Goal: Obtain resource: Download file/media

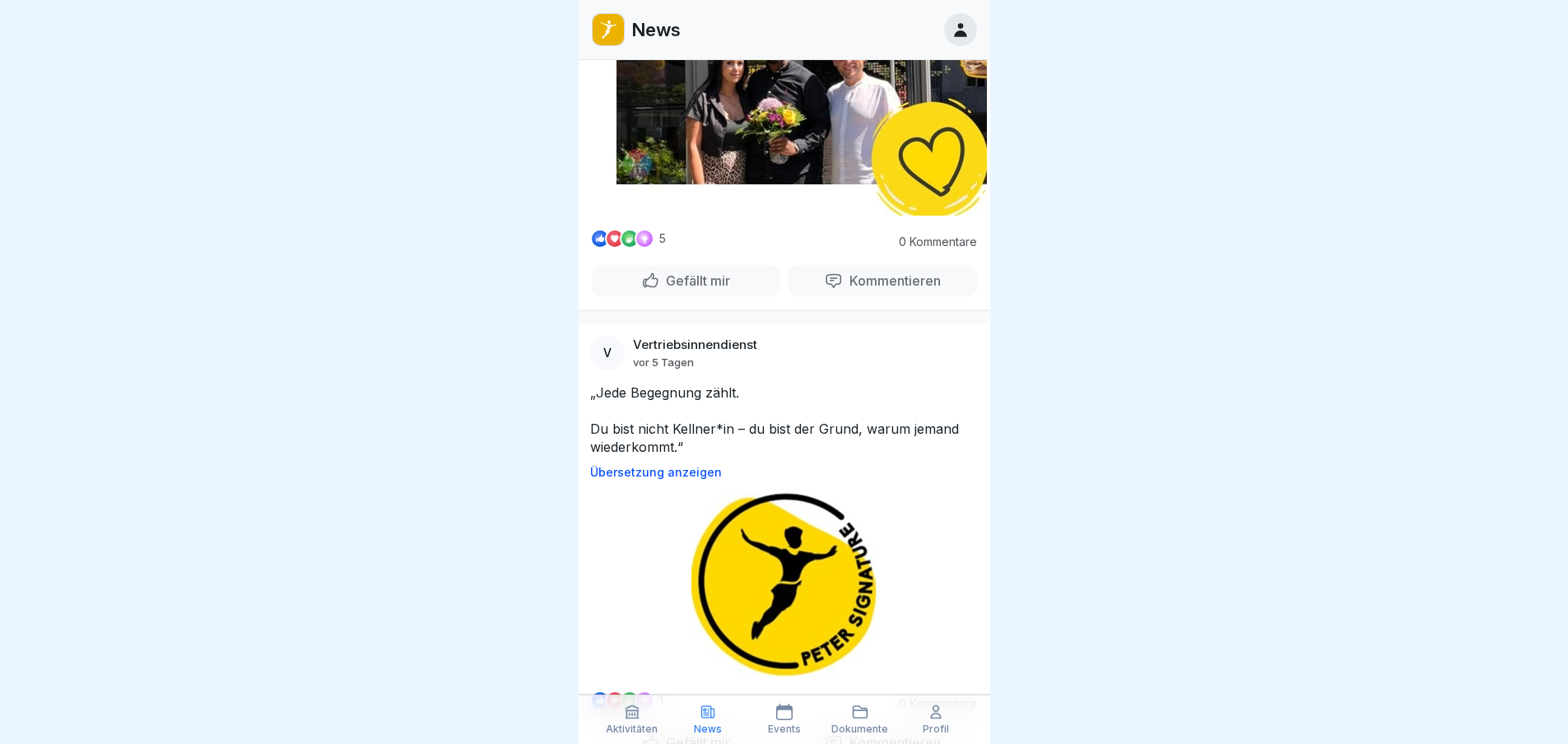
scroll to position [861, 0]
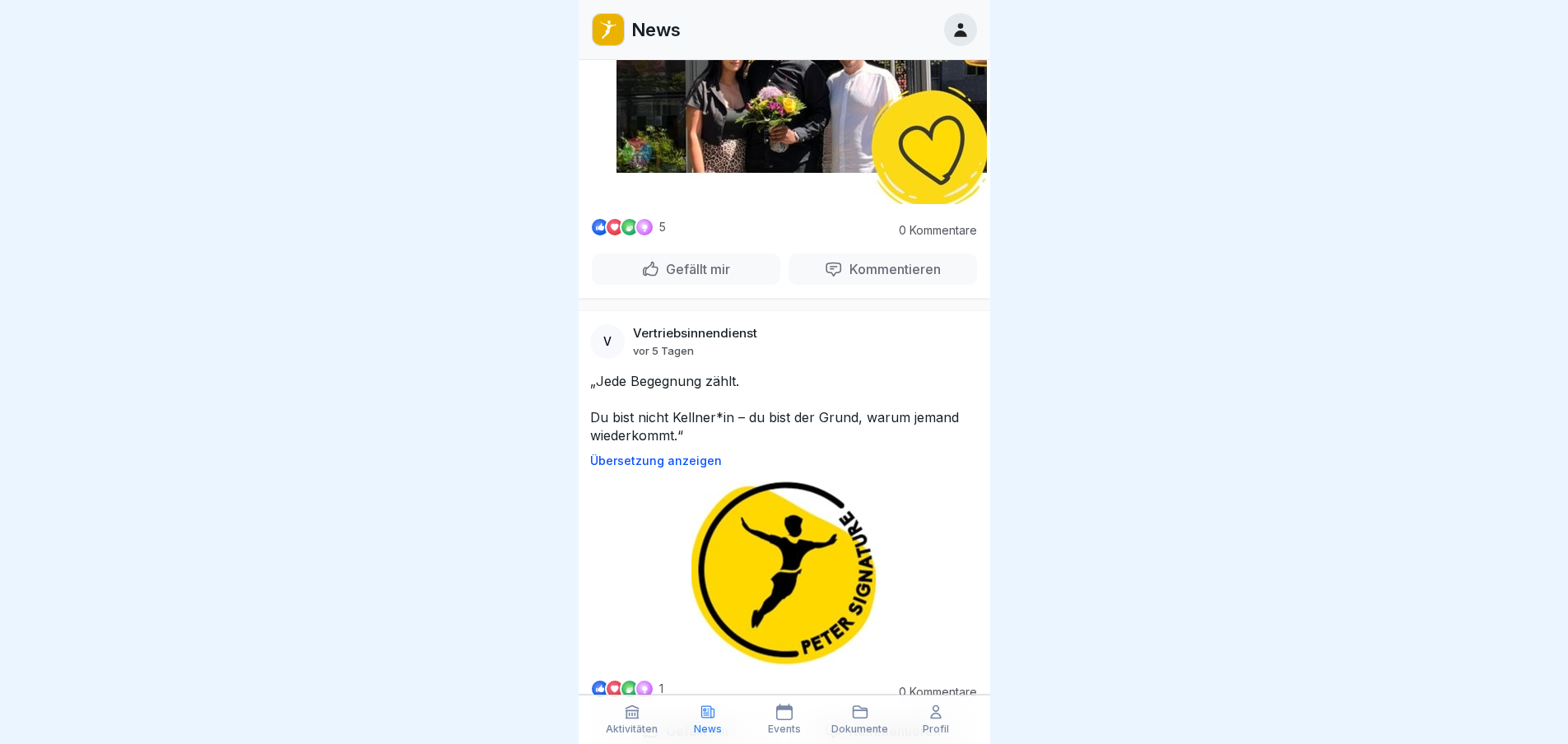
click at [676, 454] on p "Übersetzung anzeigen" at bounding box center [784, 461] width 388 height 13
click at [677, 454] on p "Original anzeigen" at bounding box center [784, 461] width 388 height 13
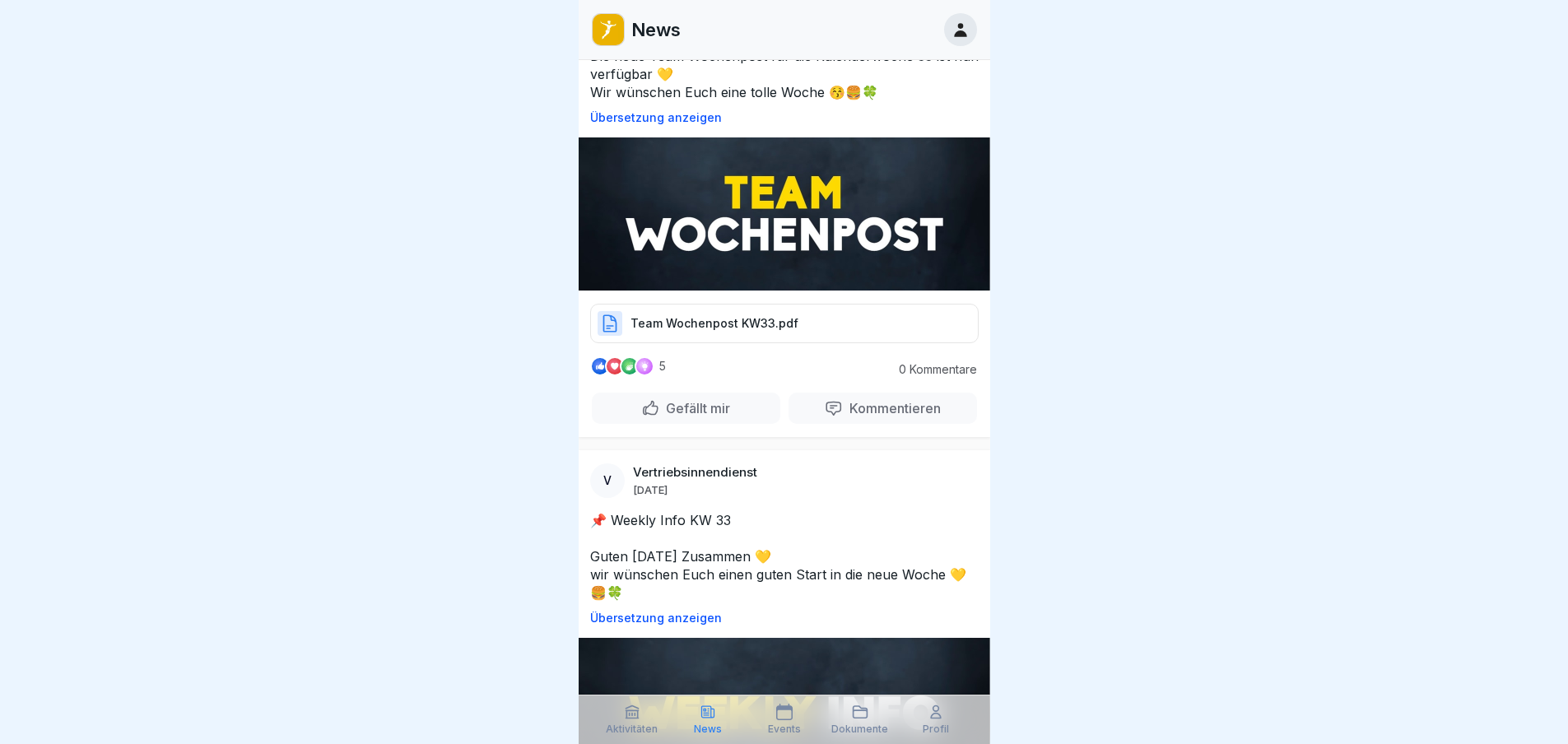
scroll to position [1849, 0]
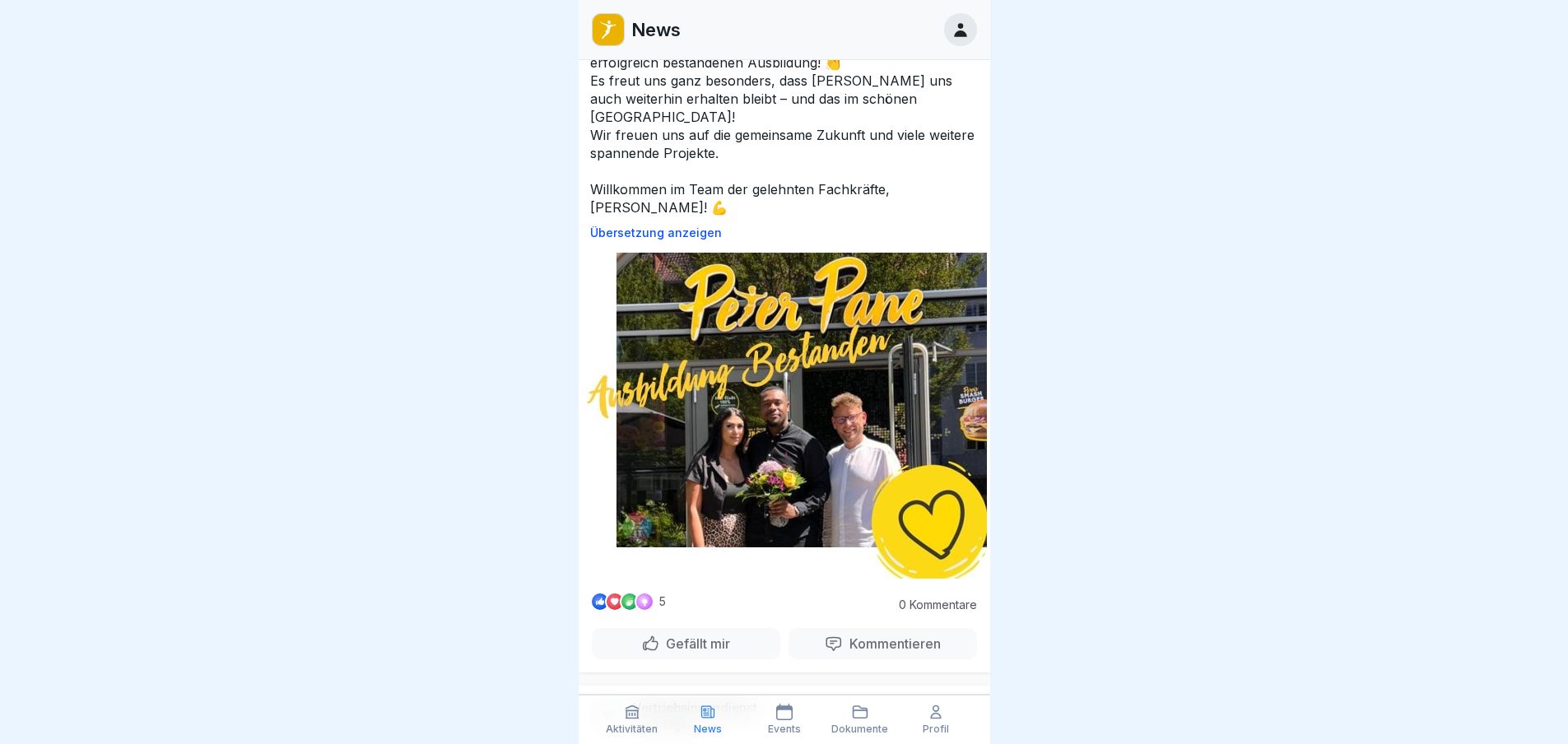
scroll to position [493, 0]
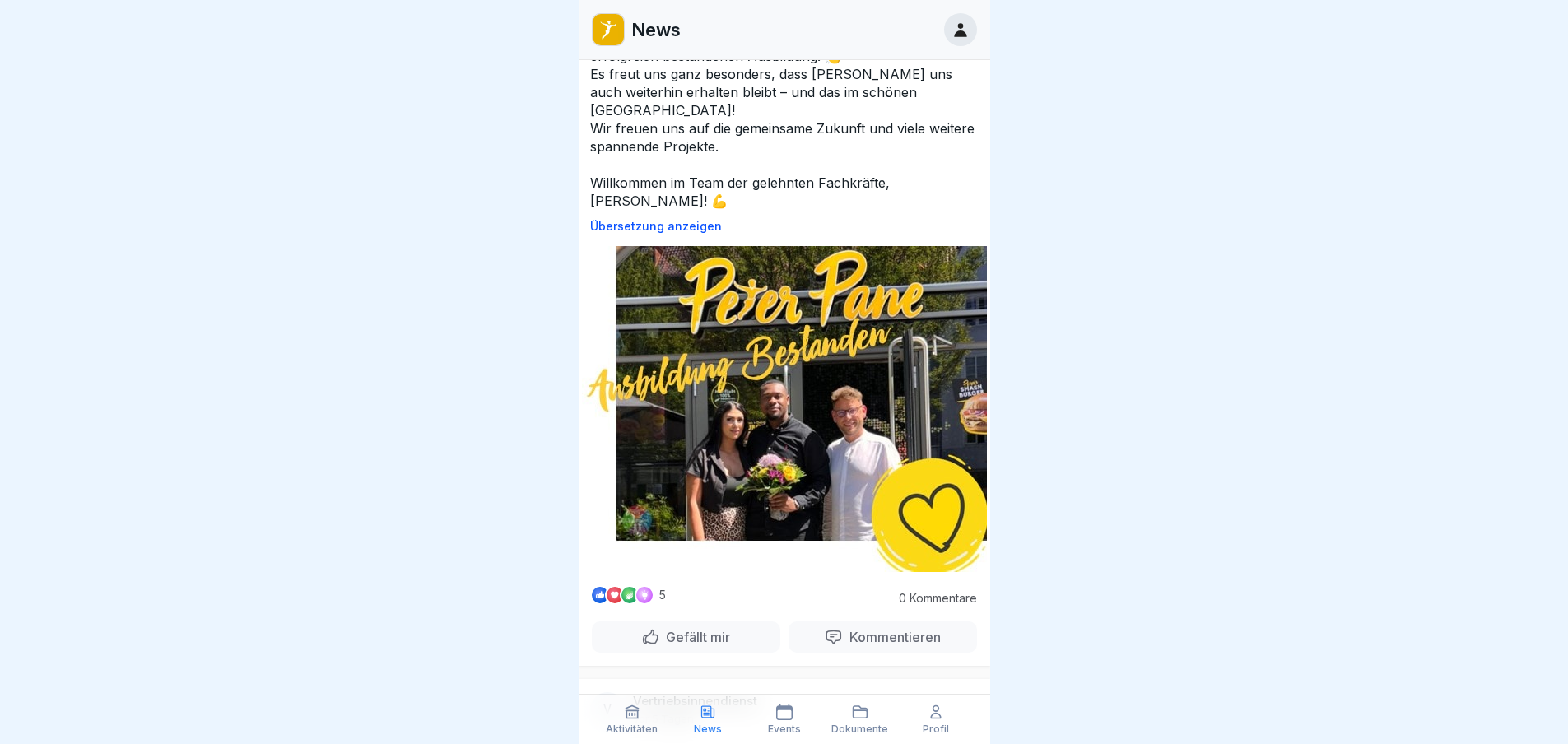
click at [773, 425] on img at bounding box center [784, 409] width 405 height 326
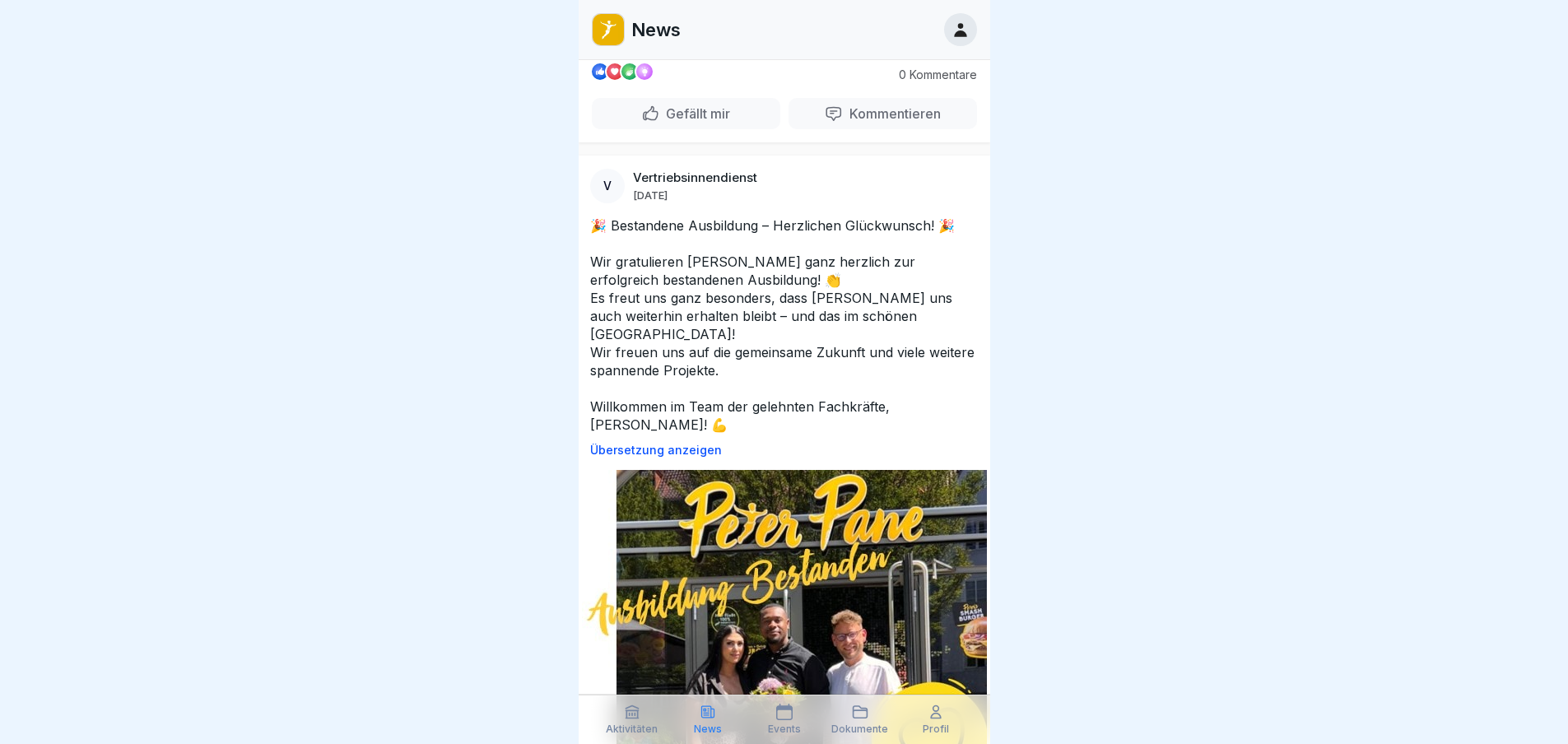
scroll to position [0, 0]
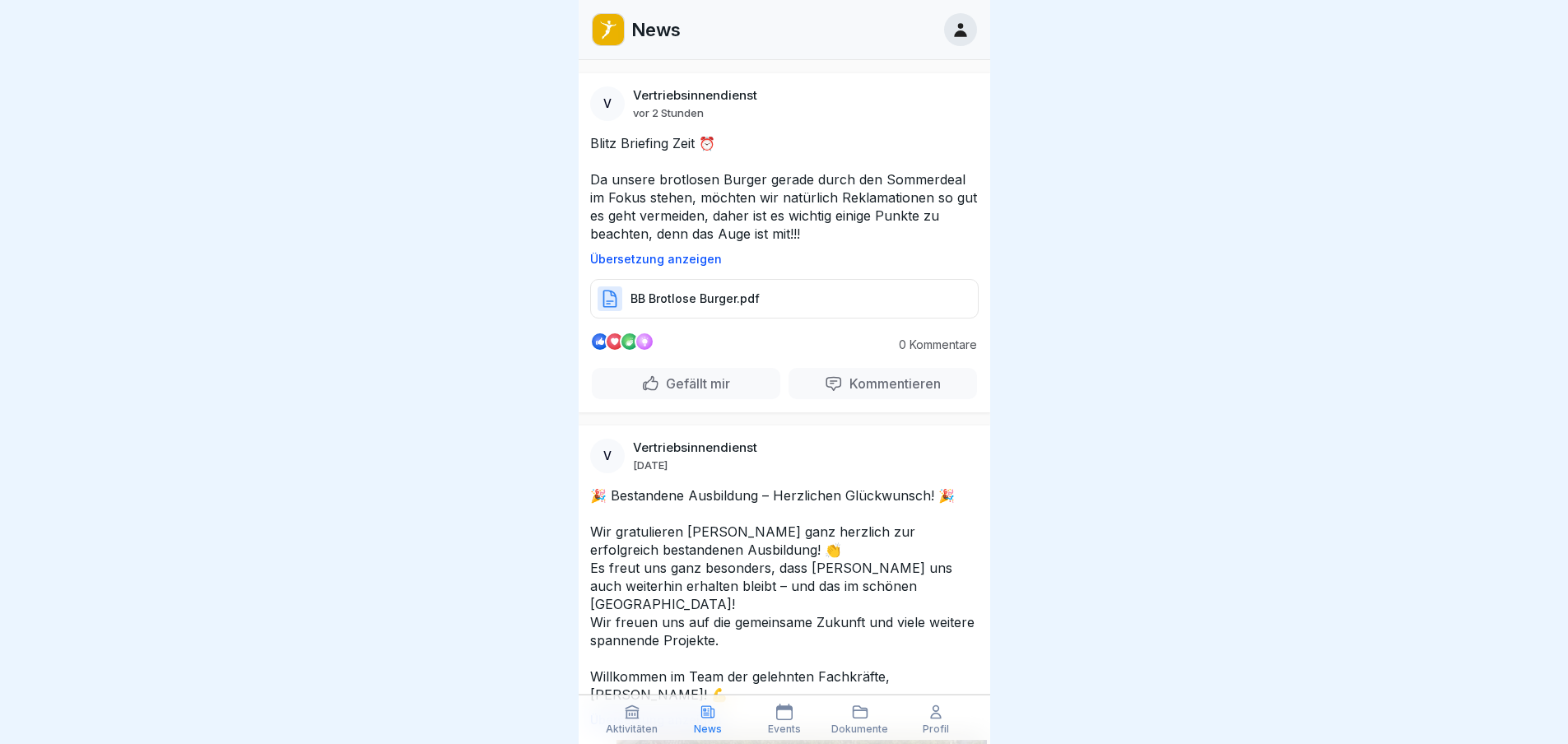
click at [727, 301] on p "BB Brotlose Burger.pdf" at bounding box center [695, 298] width 129 height 16
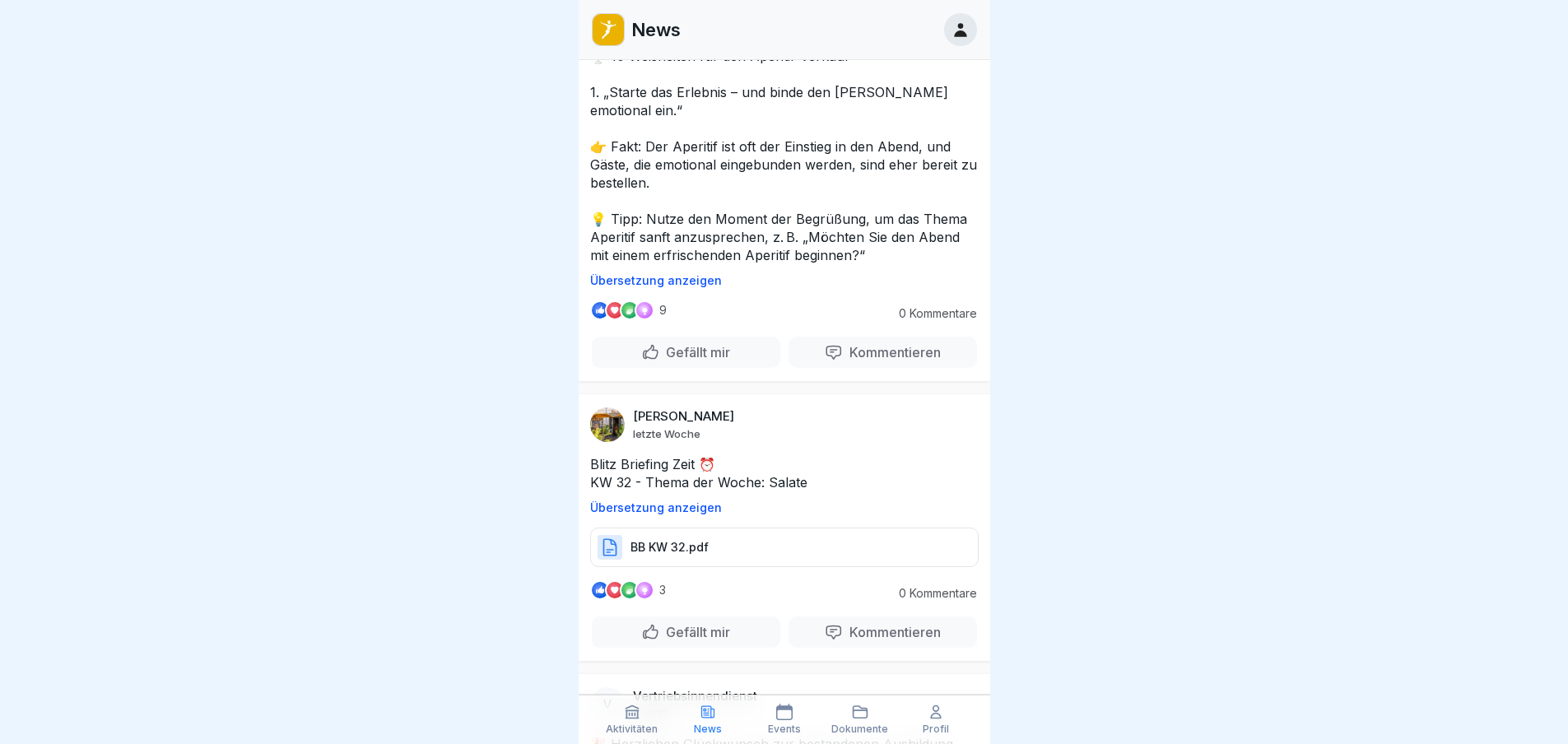
scroll to position [4040, 0]
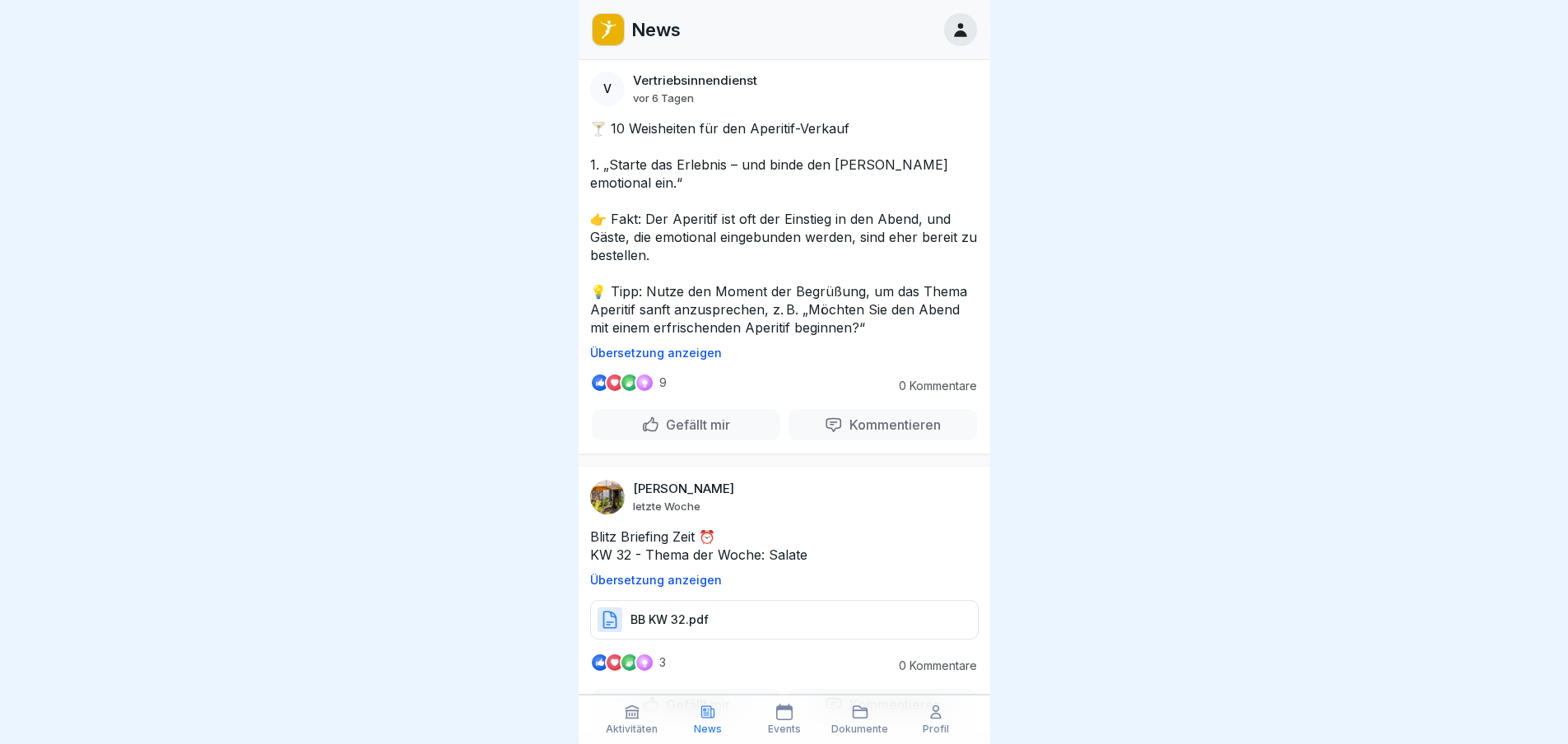
click at [786, 106] on div "V Vertriebsinnendienst [DATE]" at bounding box center [784, 89] width 388 height 34
click at [769, 337] on p "🍸 10 Weisheiten für den Aperitif-Verkauf 1. „Starte das Erlebnis – und binde de…" at bounding box center [784, 228] width 388 height 217
click at [764, 337] on p "🍸 10 Weisheiten für den Aperitif-Verkauf 1. „Starte das Erlebnis – und binde de…" at bounding box center [784, 228] width 388 height 217
drag, startPoint x: 751, startPoint y: 500, endPoint x: 739, endPoint y: 517, distance: 20.8
click at [748, 337] on p "🍸 10 Weisheiten für den Aperitif-Verkauf 1. „Starte das Erlebnis – und binde de…" at bounding box center [784, 228] width 388 height 217
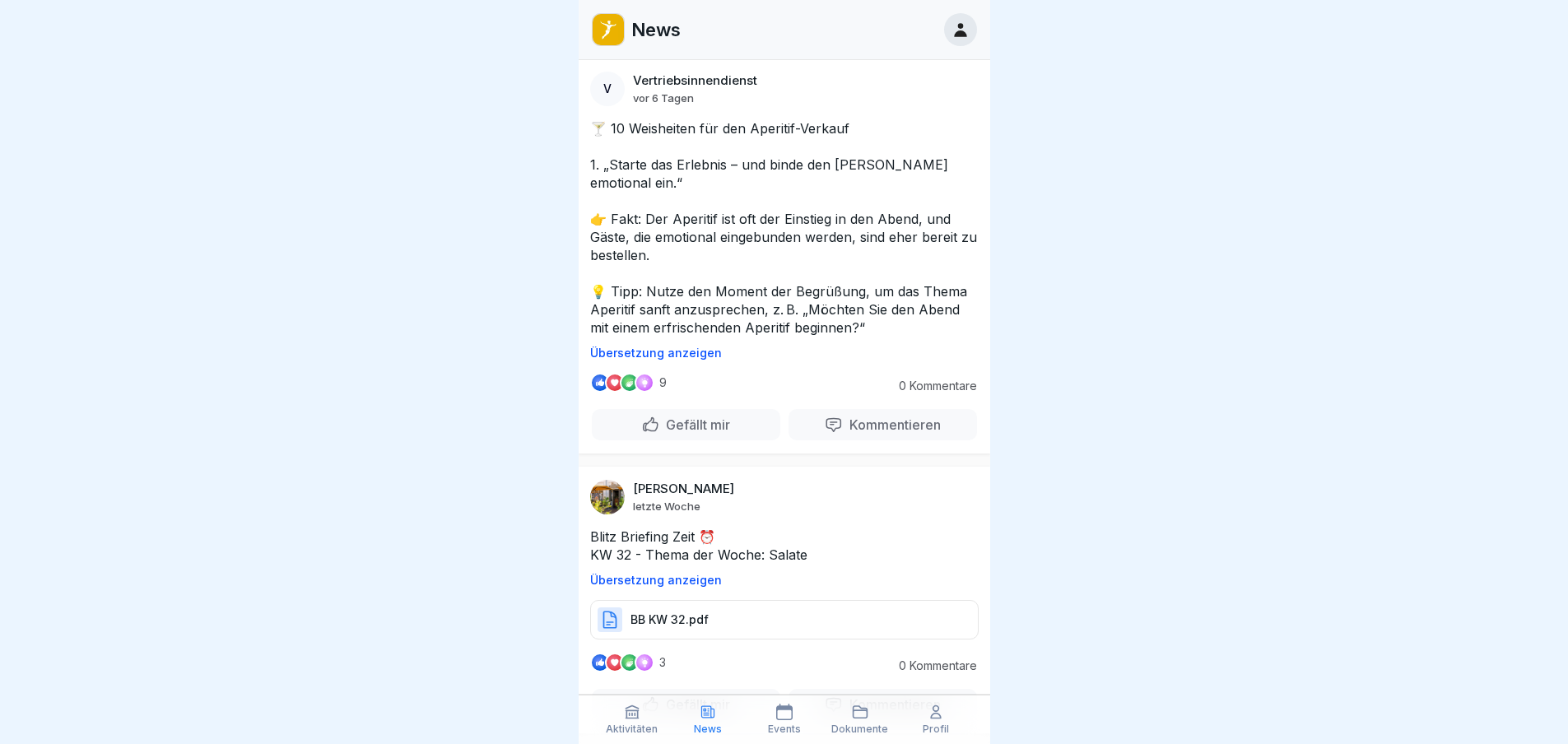
click at [733, 337] on p "🍸 10 Weisheiten für den Aperitif-Verkauf 1. „Starte das Erlebnis – und binde de…" at bounding box center [784, 228] width 388 height 217
click at [740, 337] on p "🍸 10 Weisheiten für den Aperitif-Verkauf 1. „Starte das Erlebnis – und binde de…" at bounding box center [784, 228] width 388 height 217
click at [826, 337] on p "🍸 10 Weisheiten für den Aperitif-Verkauf 1. „Starte das Erlebnis – und binde de…" at bounding box center [784, 228] width 388 height 217
click at [692, 337] on p "🍸 10 Weisheiten für den Aperitif-Verkauf 1. „Starte das Erlebnis – und binde de…" at bounding box center [784, 228] width 388 height 217
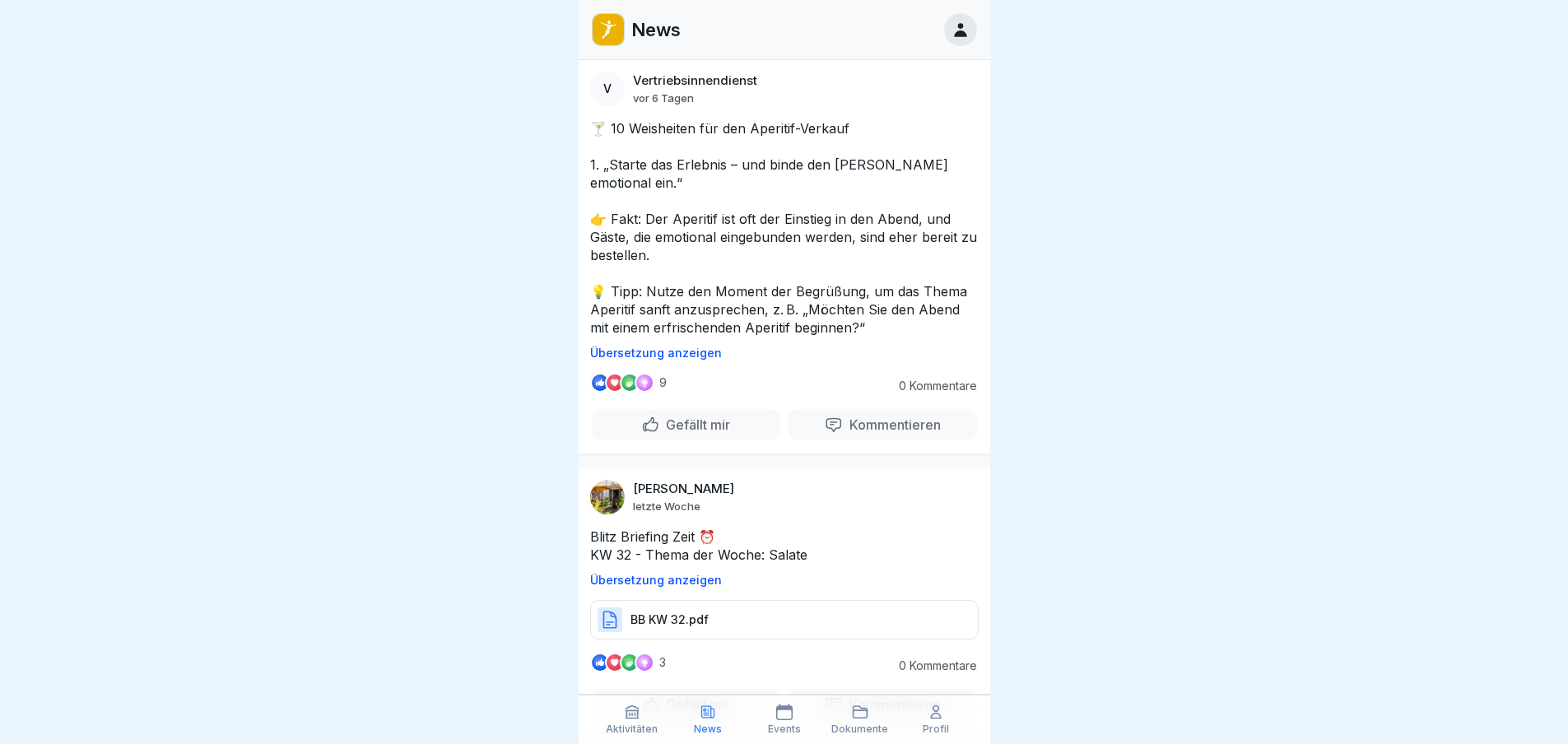
drag, startPoint x: 692, startPoint y: 563, endPoint x: 733, endPoint y: 551, distance: 42.7
click at [715, 337] on p "🍸 10 Weisheiten für den Aperitif-Verkauf 1. „Starte das Erlebnis – und binde de…" at bounding box center [784, 228] width 388 height 217
click at [786, 337] on p "🍸 10 Weisheiten für den Aperitif-Verkauf 1. „Starte das Erlebnis – und binde de…" at bounding box center [784, 228] width 388 height 217
click at [696, 337] on p "🍸 10 Weisheiten für den Aperitif-Verkauf 1. „Starte das Erlebnis – und binde de…" at bounding box center [784, 228] width 388 height 217
drag, startPoint x: 773, startPoint y: 482, endPoint x: 786, endPoint y: 467, distance: 19.8
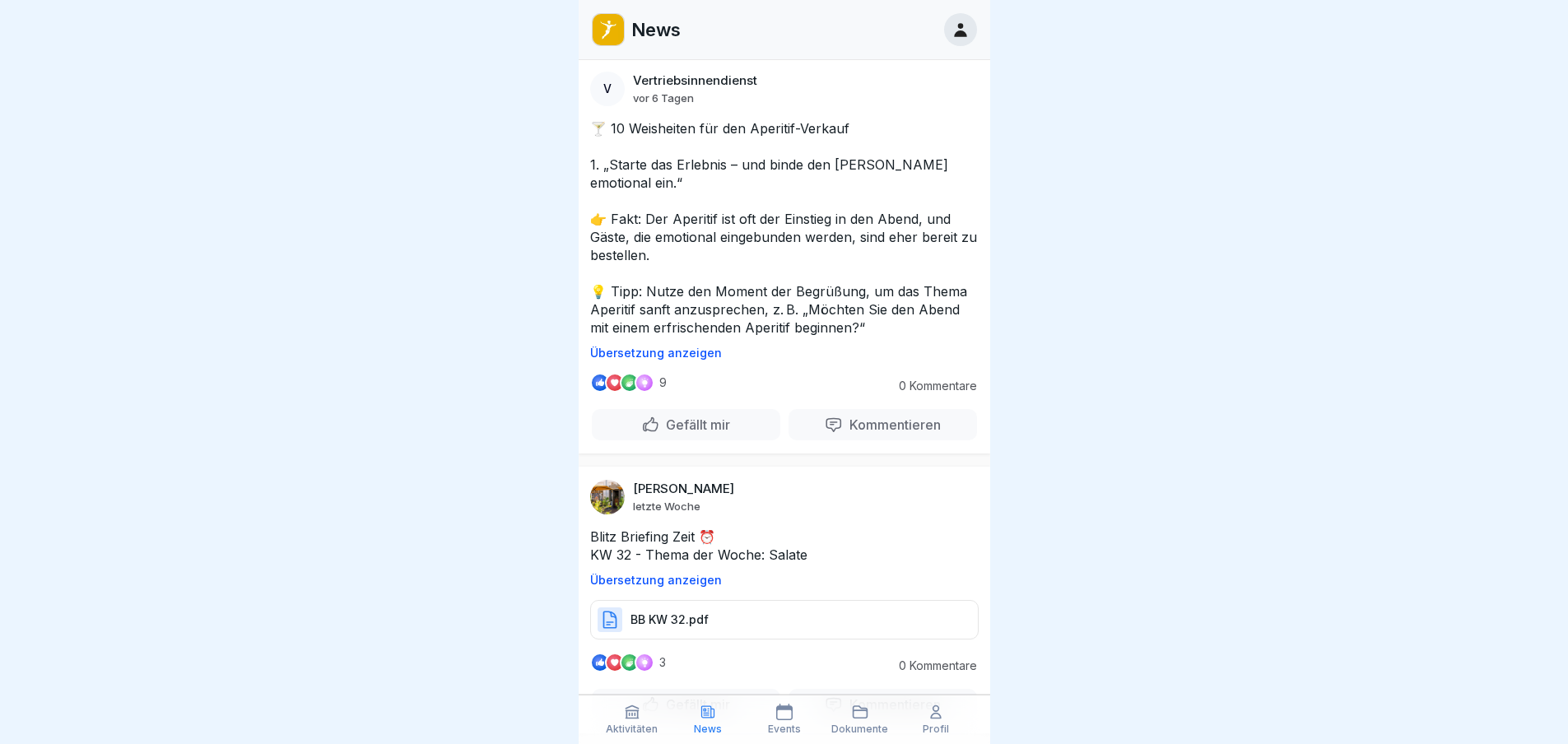
click at [784, 337] on p "🍸 10 Weisheiten für den Aperitif-Verkauf 1. „Starte das Erlebnis – und binde de…" at bounding box center [784, 228] width 388 height 217
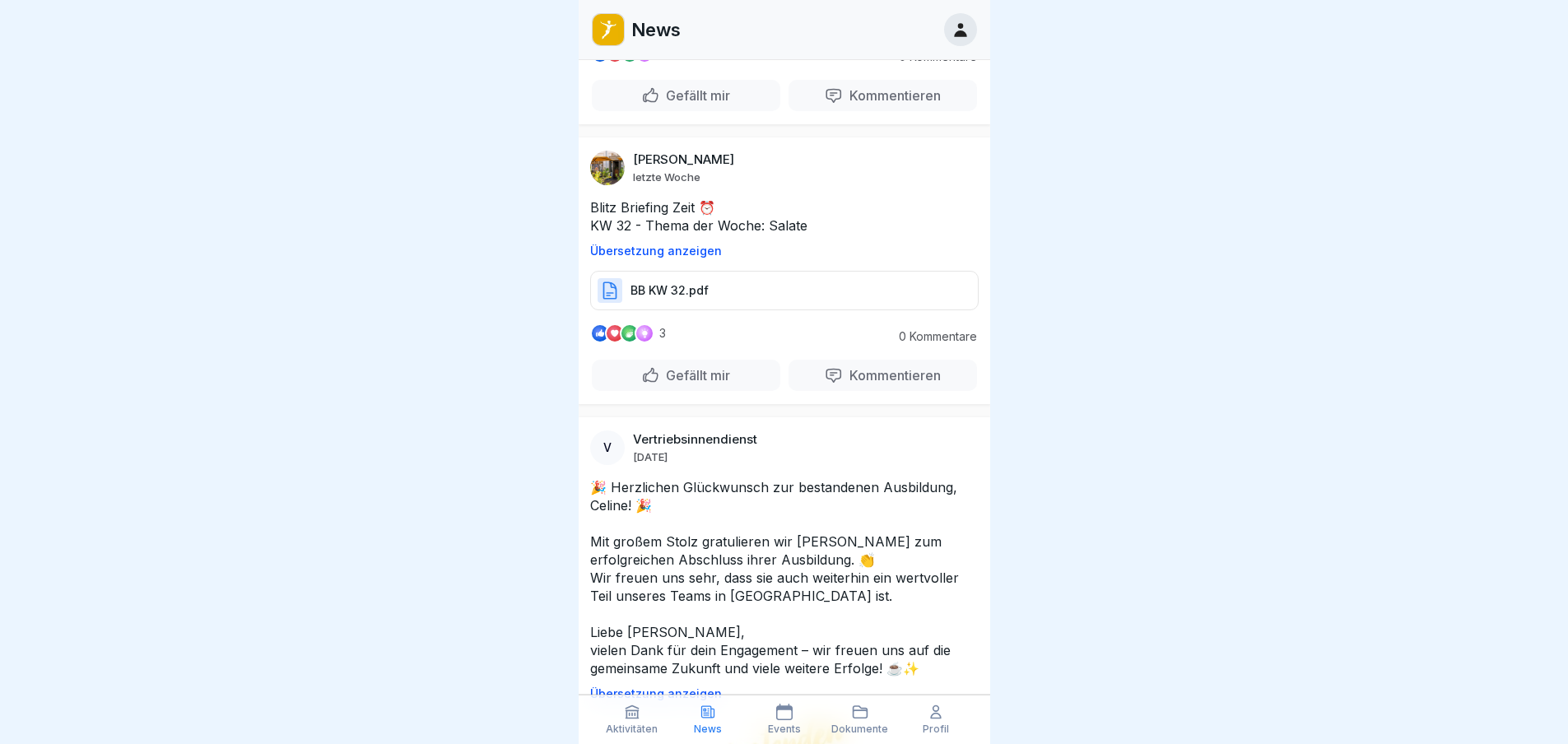
scroll to position [4123, 0]
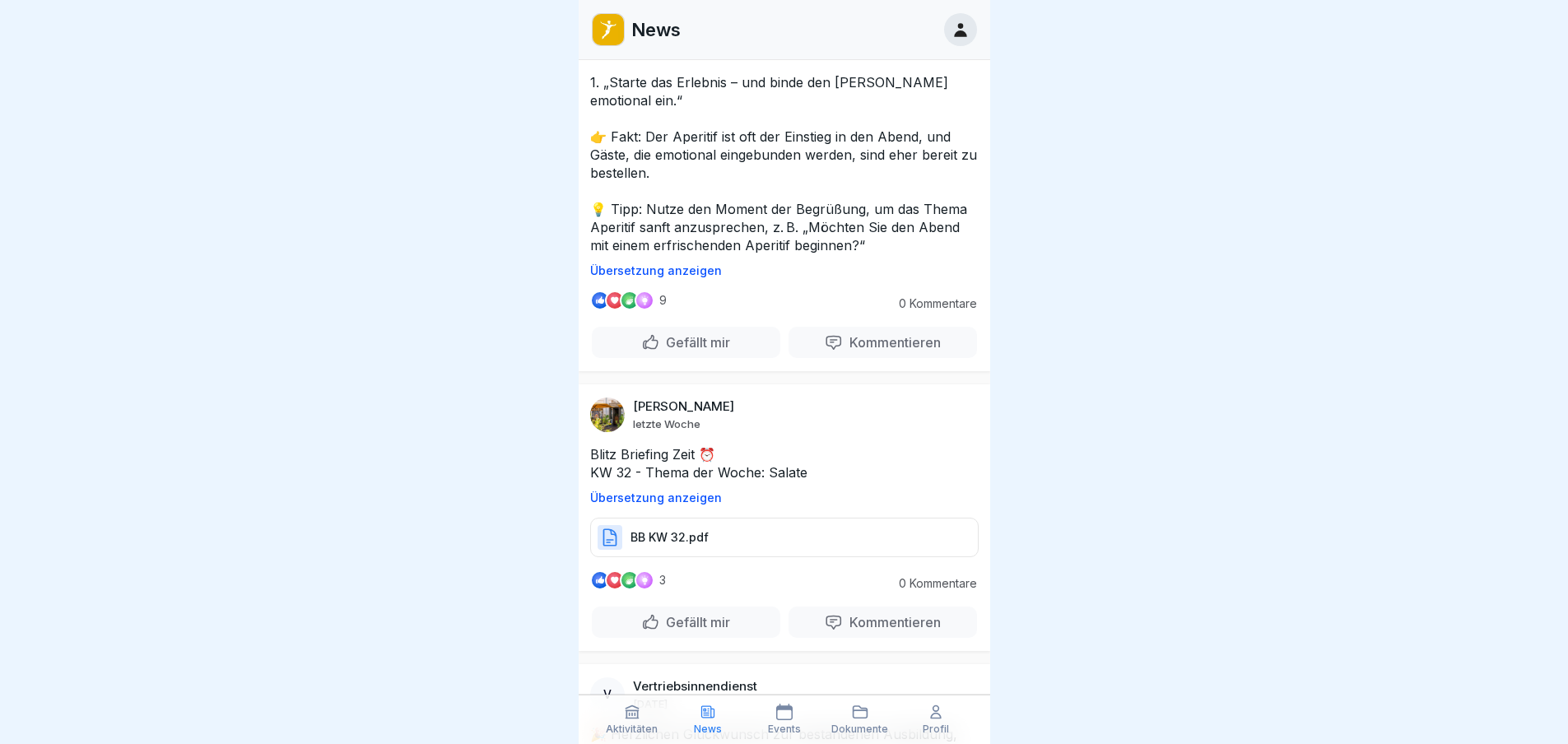
click at [703, 254] on p "🍸 10 Weisheiten für den Aperitif-Verkauf 1. „Starte das Erlebnis – und binde de…" at bounding box center [784, 146] width 388 height 217
click at [709, 278] on div "🍸 10 Weisheiten für den Aperitif-Verkauf 1. „Starte das Erlebnis – und binde de…" at bounding box center [784, 157] width 411 height 240
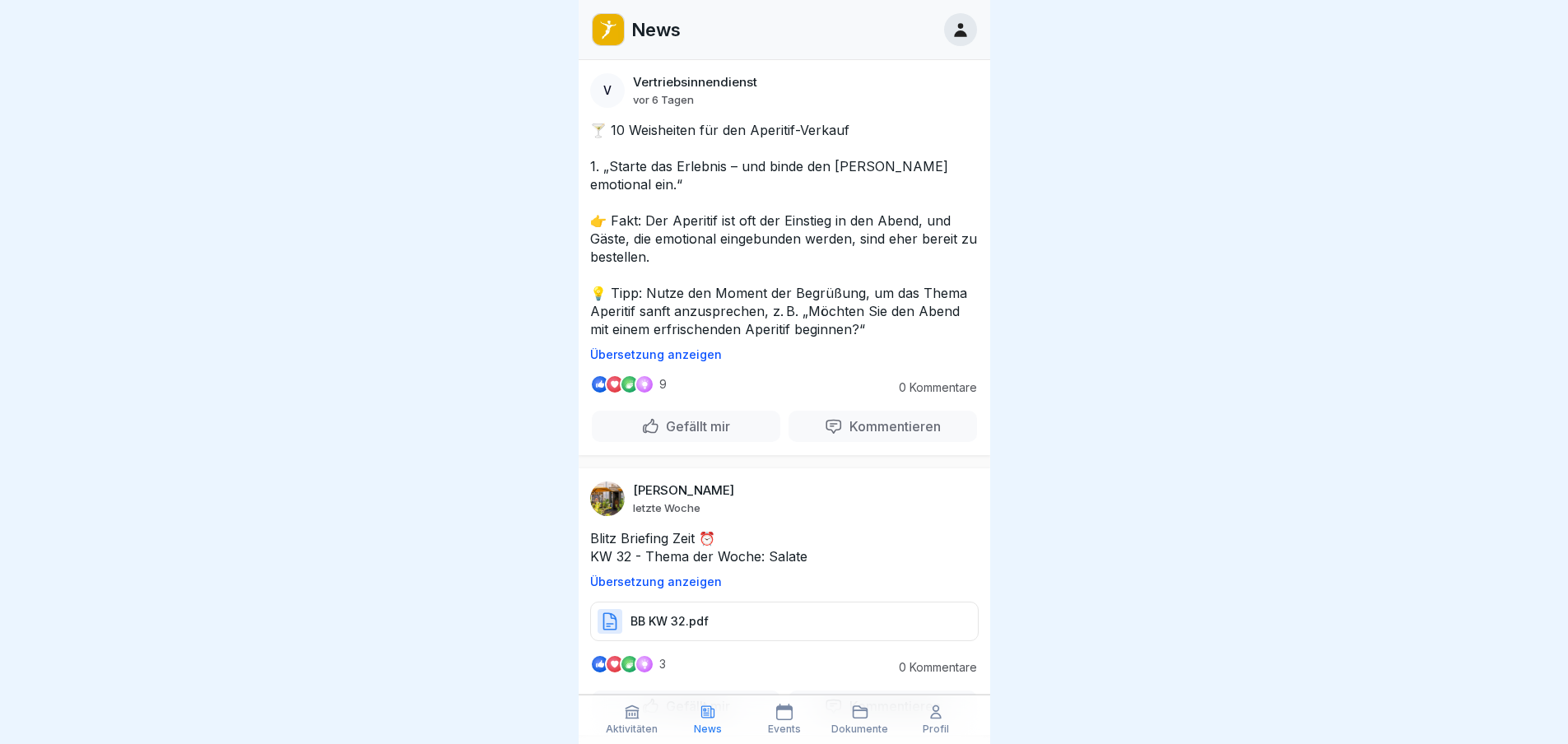
scroll to position [3794, 0]
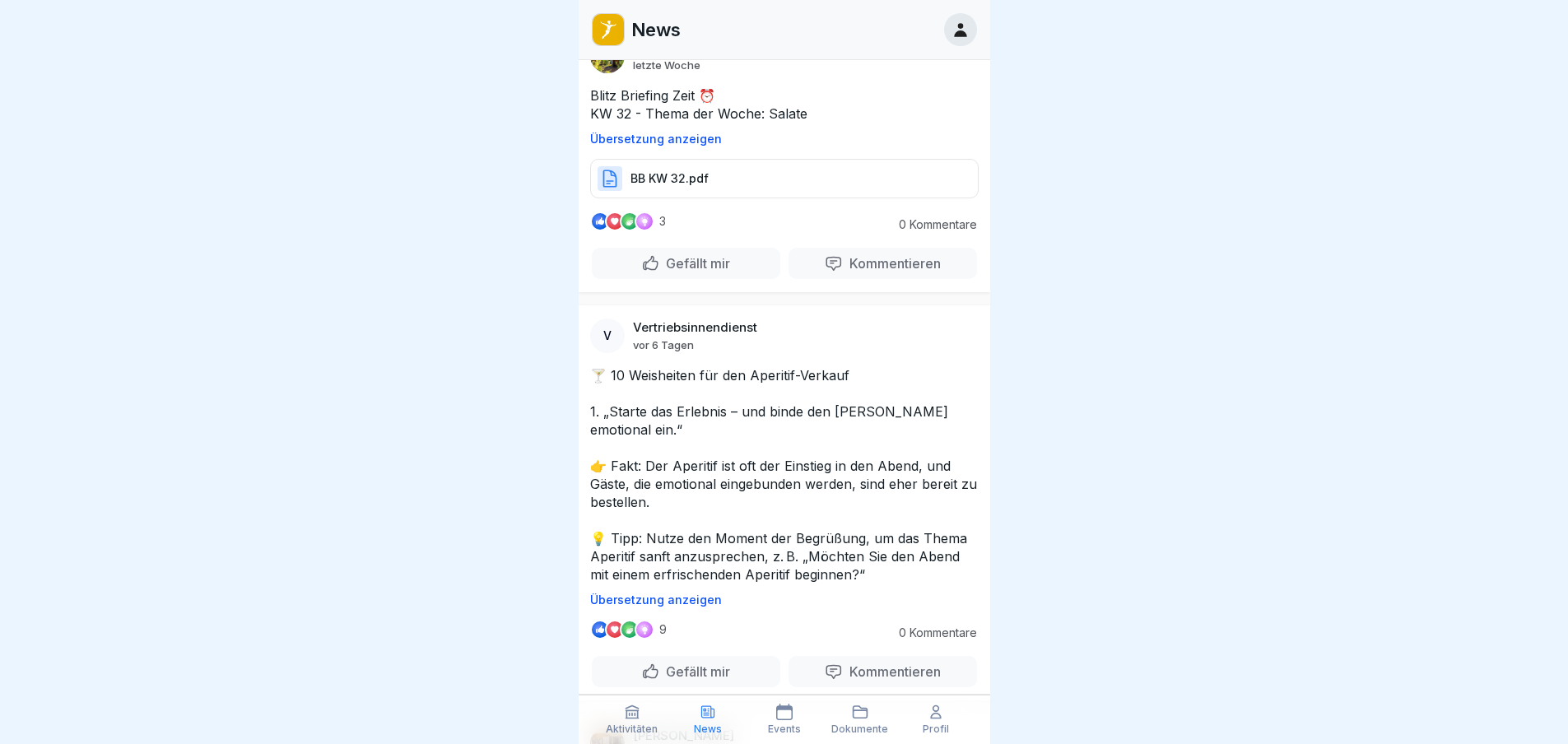
click at [803, 198] on div "BB KW 32.pdf" at bounding box center [784, 177] width 388 height 39
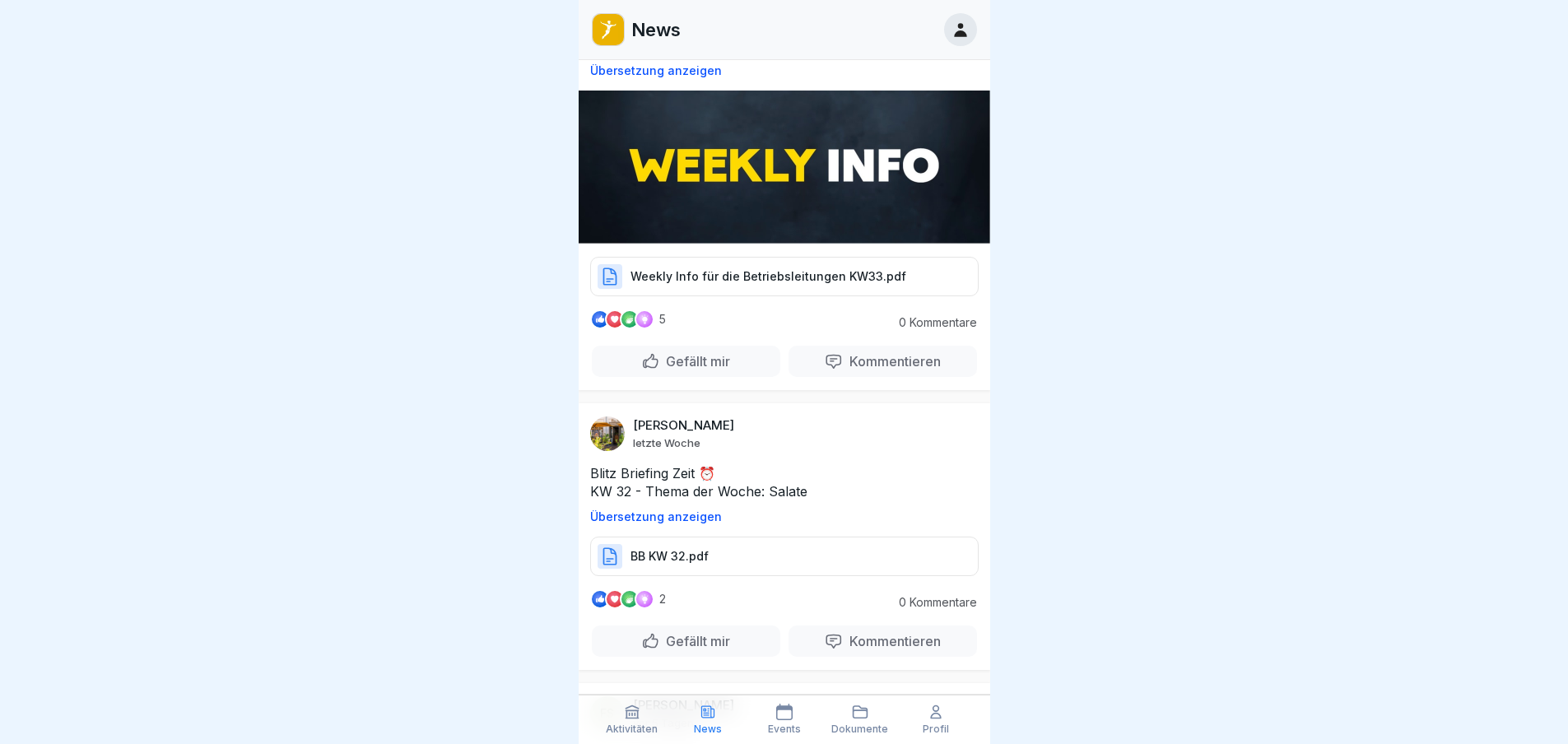
scroll to position [1984, 0]
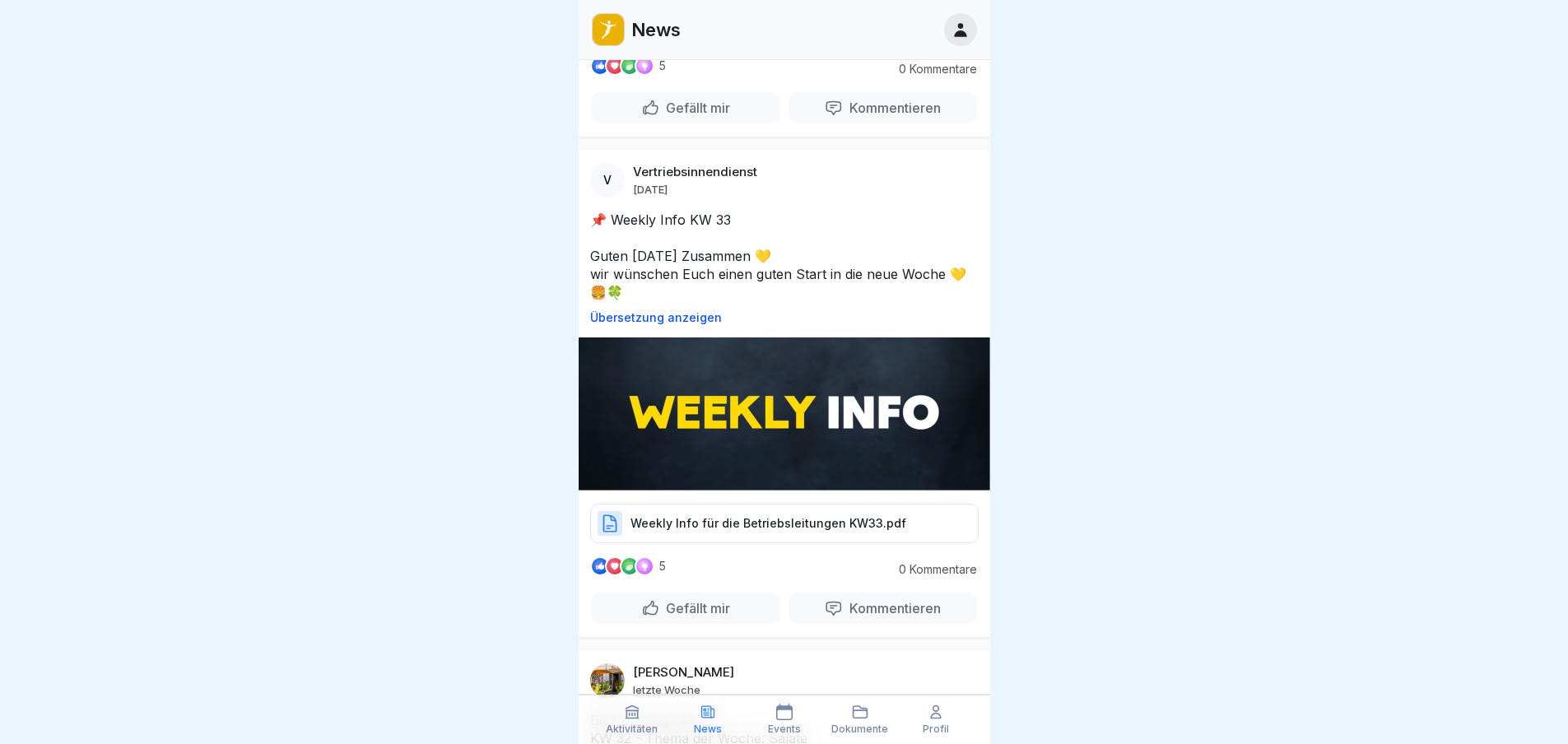
click at [733, 515] on p "Weekly Info für die Betriebsleitungen KW33.pdf" at bounding box center [768, 523] width 276 height 16
